Goal: Task Accomplishment & Management: Manage account settings

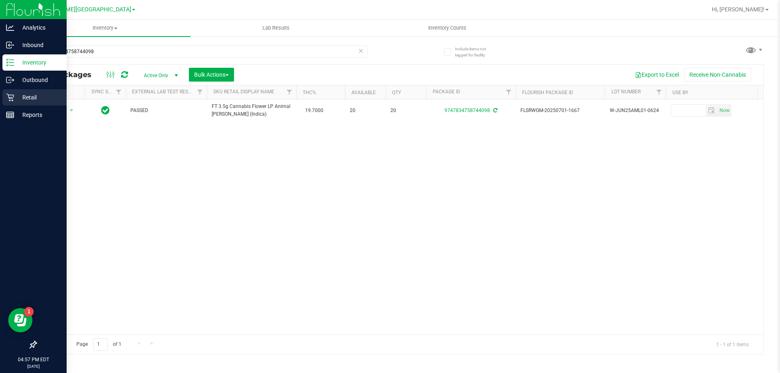
click at [9, 97] on icon at bounding box center [10, 97] width 8 height 8
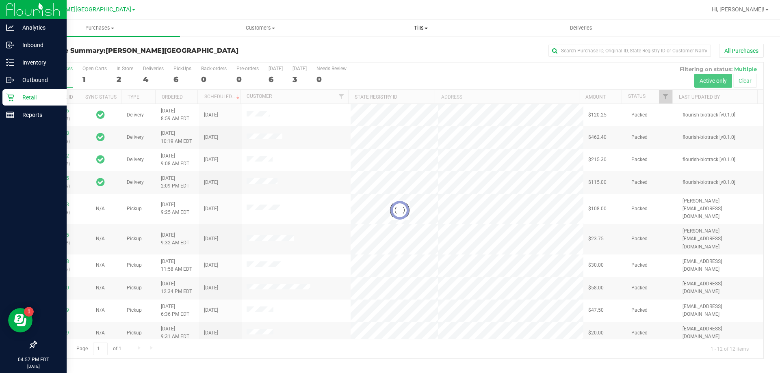
click at [422, 26] on span "Tills" at bounding box center [421, 27] width 160 height 7
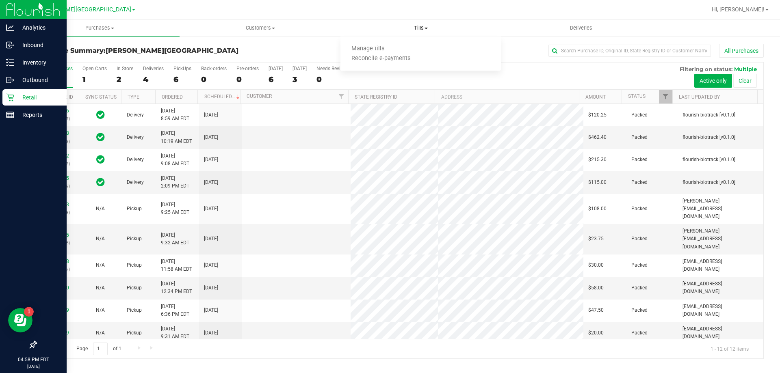
click at [371, 51] on span "Manage tills" at bounding box center [367, 48] width 55 height 7
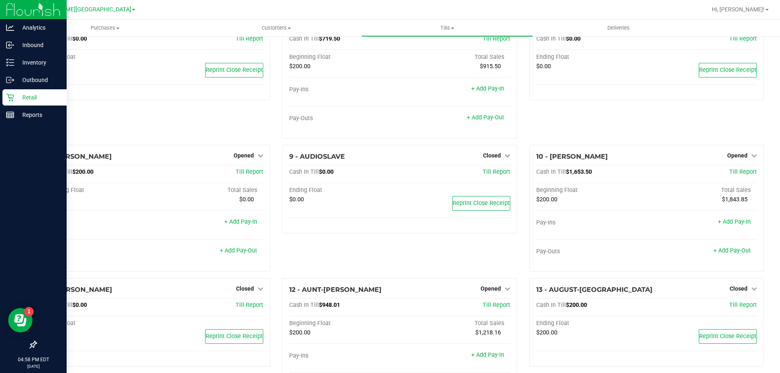
scroll to position [181, 0]
click at [248, 158] on span "Opened" at bounding box center [244, 154] width 20 height 6
click at [244, 171] on link "Close Till" at bounding box center [245, 171] width 22 height 6
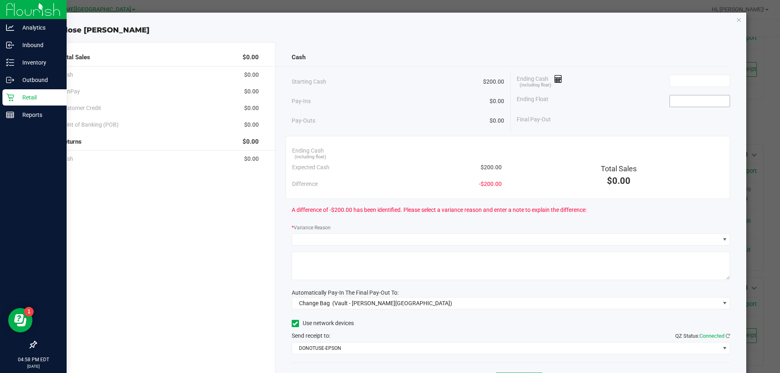
click at [694, 101] on input at bounding box center [700, 100] width 60 height 11
click at [686, 78] on input at bounding box center [700, 80] width 60 height 11
type input "$200.00"
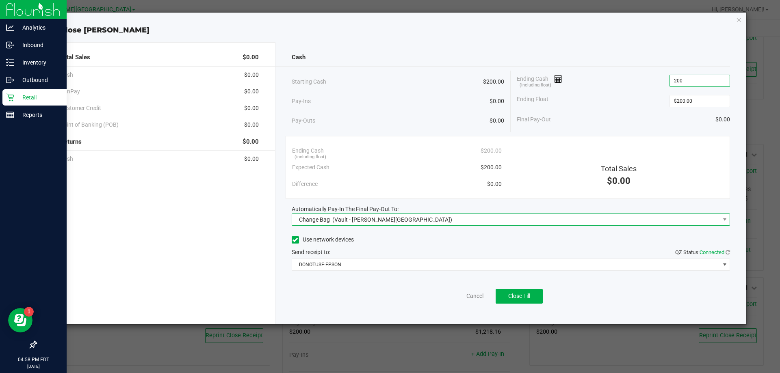
click at [402, 214] on span "Change Bag (Vault - [PERSON_NAME][GEOGRAPHIC_DATA])" at bounding box center [506, 219] width 428 height 11
type input "$200.00"
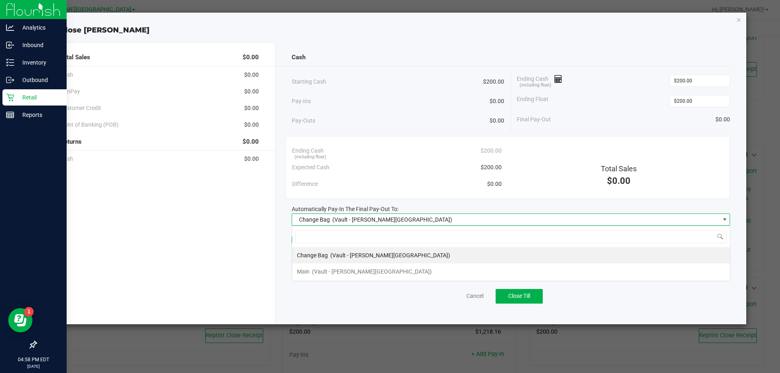
scroll to position [12, 438]
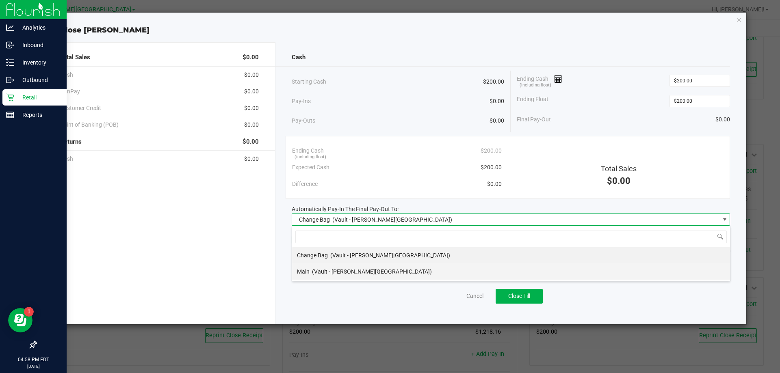
click at [339, 273] on span "(Vault - [PERSON_NAME][GEOGRAPHIC_DATA])" at bounding box center [372, 271] width 120 height 6
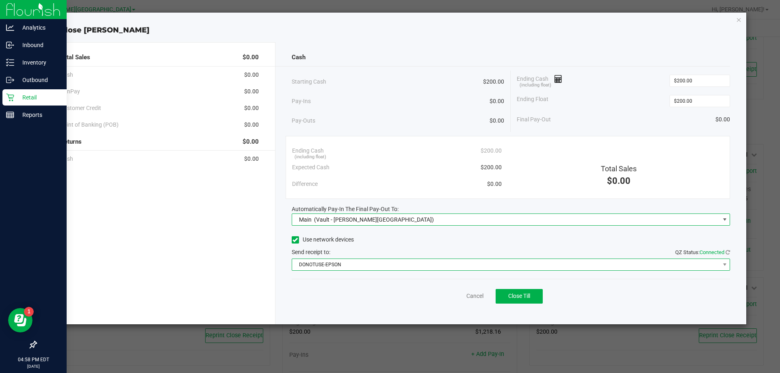
click at [369, 264] on span "DONOTUSE-EPSON" at bounding box center [506, 264] width 428 height 11
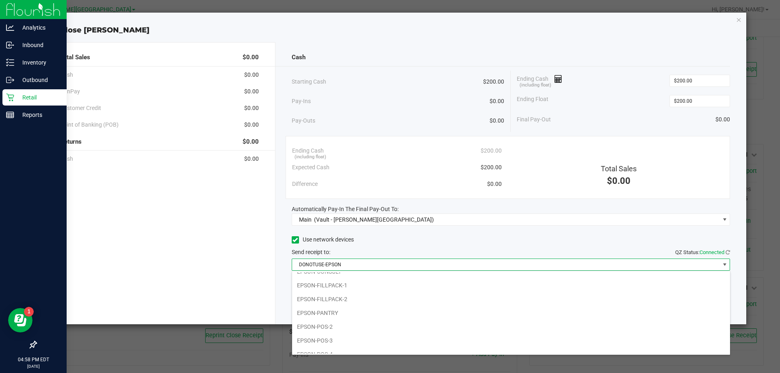
scroll to position [84, 0]
click at [339, 277] on li "EPSON-FILLPACK-1" at bounding box center [511, 278] width 438 height 14
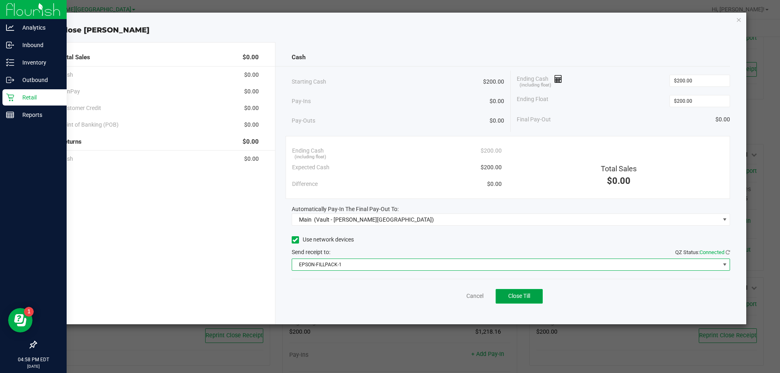
click at [518, 296] on span "Close Till" at bounding box center [519, 296] width 22 height 6
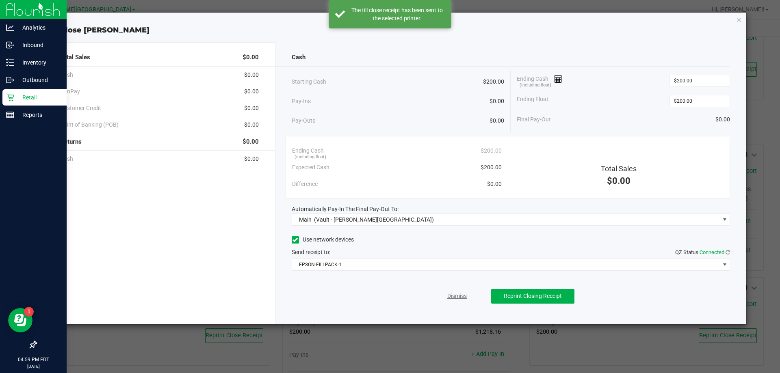
click at [453, 294] on link "Dismiss" at bounding box center [456, 296] width 19 height 9
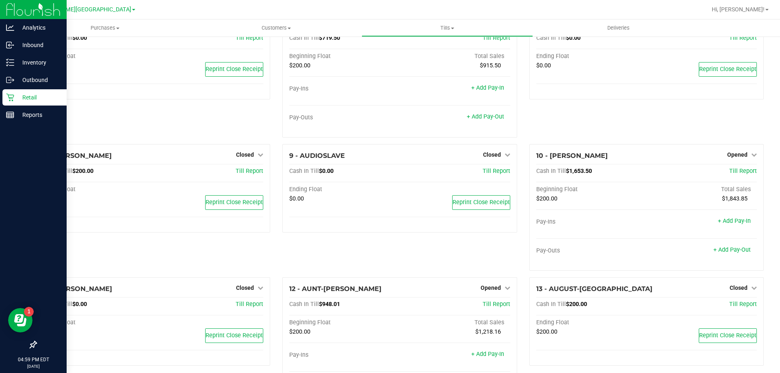
click at [7, 62] on icon at bounding box center [10, 62] width 8 height 8
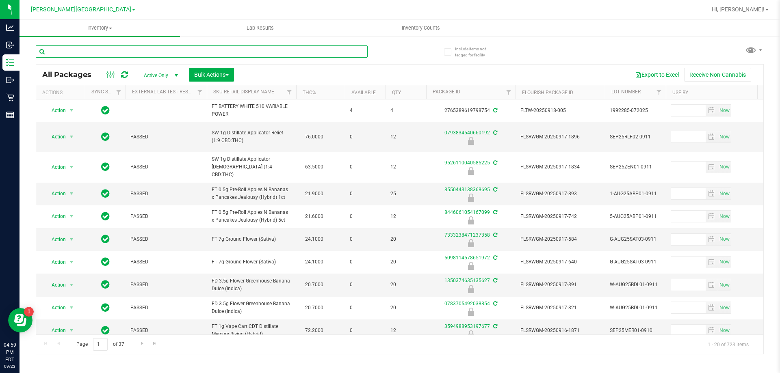
click at [87, 49] on input "text" at bounding box center [202, 51] width 332 height 12
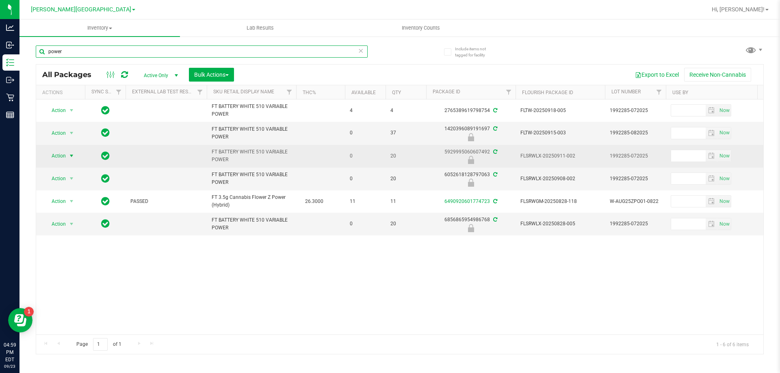
type input "power"
click at [70, 157] on span "select" at bounding box center [71, 156] width 6 height 6
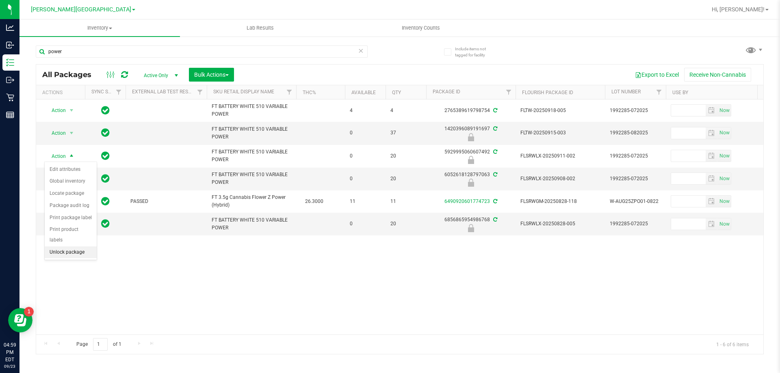
click at [65, 247] on li "Unlock package" at bounding box center [71, 253] width 52 height 12
